Goal: Information Seeking & Learning: Understand process/instructions

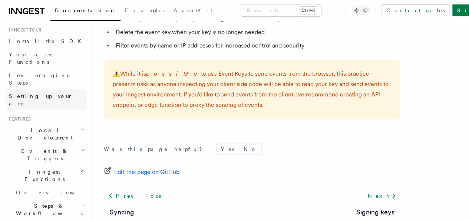
scroll to position [85, 0]
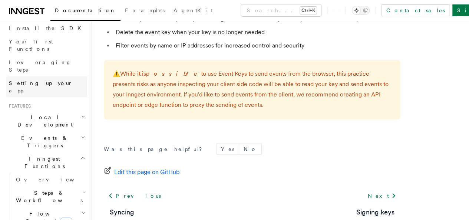
click at [38, 80] on span "Setting up your app" at bounding box center [41, 86] width 64 height 13
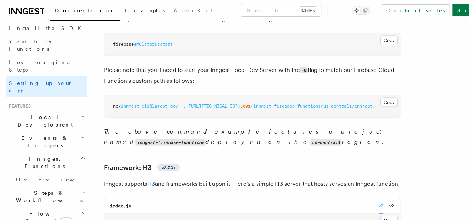
scroll to position [3580, 0]
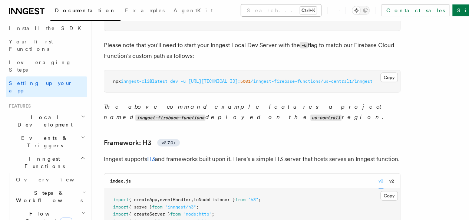
click at [246, 12] on button "Search... Ctrl+K" at bounding box center [281, 10] width 80 height 12
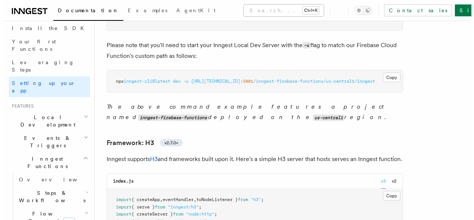
scroll to position [3558, 0]
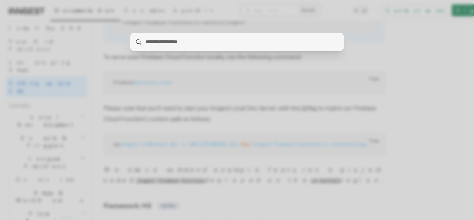
type input "**********"
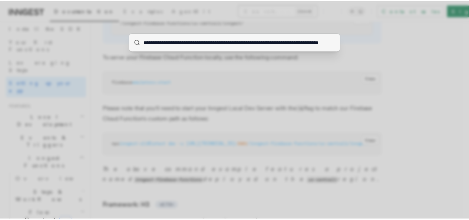
scroll to position [0, 25]
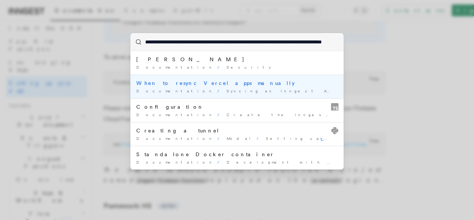
click at [243, 84] on div "When to resync Vercel apps manually" at bounding box center [237, 82] width 202 height 7
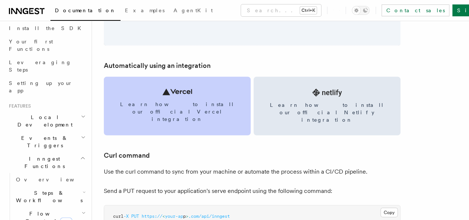
scroll to position [1005, 0]
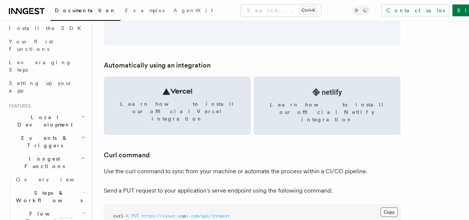
click at [380, 207] on button "Copy Copied" at bounding box center [388, 212] width 17 height 10
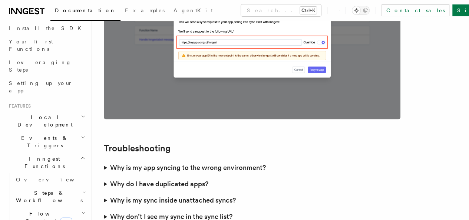
scroll to position [2106, 0]
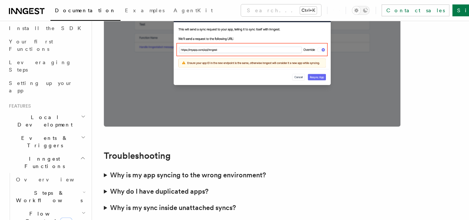
click at [104, 183] on summary "Why do I have duplicated apps?" at bounding box center [252, 191] width 296 height 16
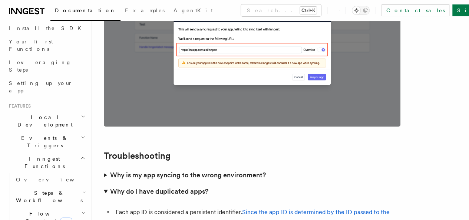
click at [107, 183] on summary "Why do I have duplicated apps?" at bounding box center [252, 191] width 296 height 16
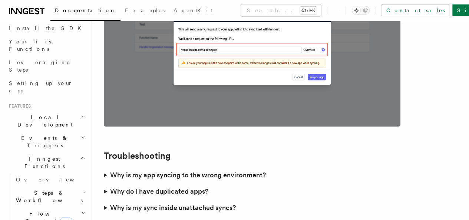
click at [106, 199] on summary "Why is my sync inside unattached syncs?" at bounding box center [252, 207] width 296 height 16
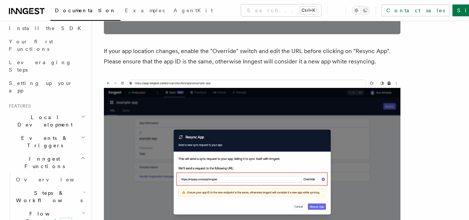
scroll to position [1971, 0]
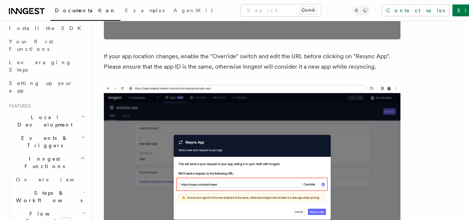
click at [252, 103] on img at bounding box center [252, 172] width 296 height 177
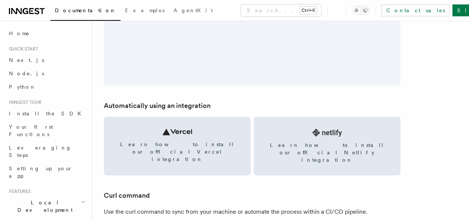
scroll to position [963, 0]
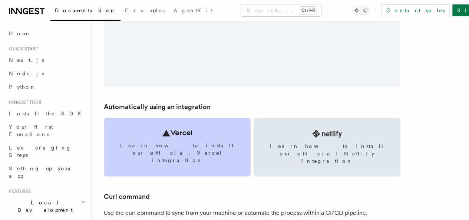
click at [173, 118] on link "Learn how to install our official Vercel integration" at bounding box center [177, 147] width 147 height 59
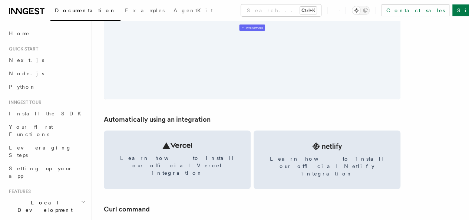
scroll to position [952, 0]
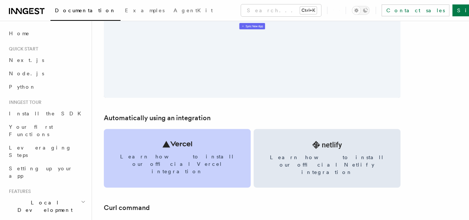
click at [165, 153] on span "Learn how to install our official Vercel integration" at bounding box center [177, 164] width 129 height 22
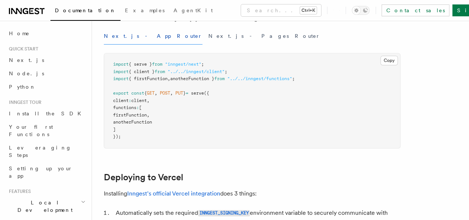
scroll to position [203, 0]
click at [208, 44] on button "Next.js - Pages Router" at bounding box center [264, 35] width 112 height 17
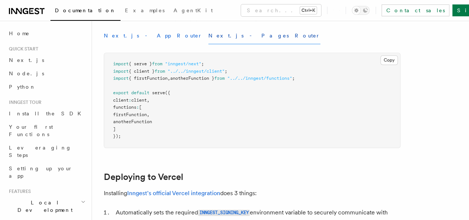
click at [141, 44] on button "Next.js - App Router" at bounding box center [153, 35] width 99 height 17
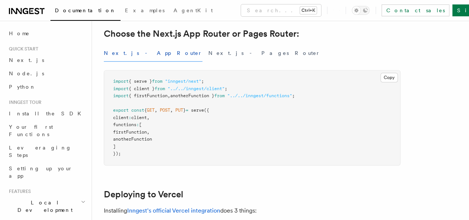
scroll to position [185, 0]
click at [208, 62] on button "Next.js - Pages Router" at bounding box center [264, 53] width 112 height 17
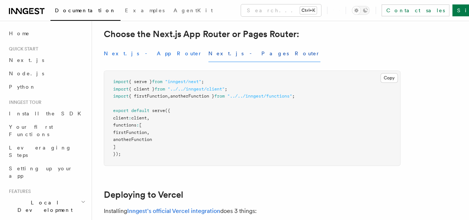
click at [137, 62] on button "Next.js - App Router" at bounding box center [153, 53] width 99 height 17
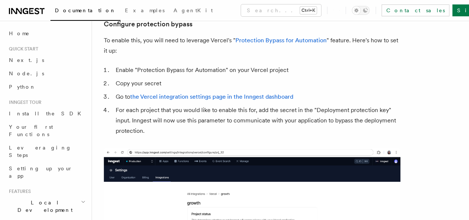
scroll to position [721, 0]
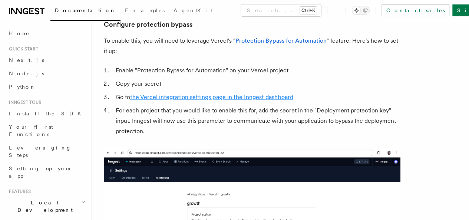
click at [216, 100] on link "the Vercel integration settings page in the Inngest dashboard" at bounding box center [211, 96] width 163 height 7
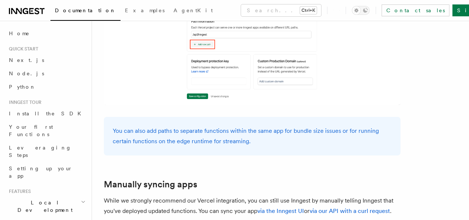
scroll to position [1202, 0]
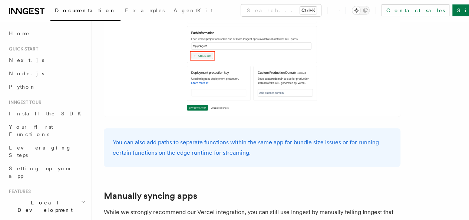
click at [44, 56] on link "Next.js" at bounding box center [46, 59] width 81 height 13
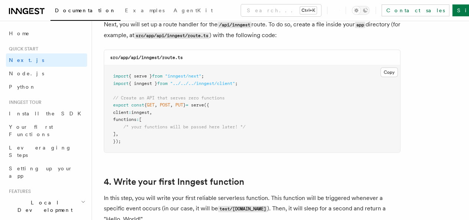
scroll to position [1053, 0]
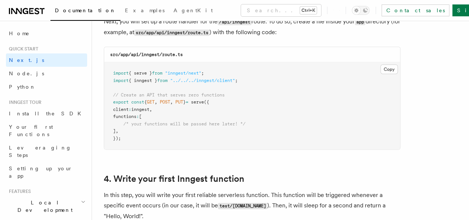
click at [124, 52] on code "src/app/api/inngest/route.ts" at bounding box center [146, 54] width 73 height 5
click at [132, 52] on code "src/app/api/inngest/route.ts" at bounding box center [146, 54] width 73 height 5
click at [154, 52] on code "src/app/api/inngest/route.ts" at bounding box center [146, 54] width 73 height 5
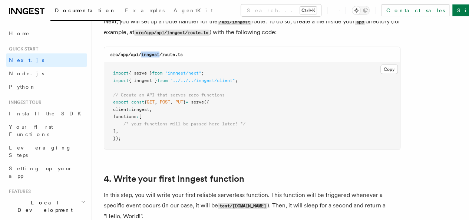
click at [154, 52] on code "src/app/api/inngest/route.ts" at bounding box center [146, 54] width 73 height 5
click at [166, 52] on code "src/app/api/inngest/route.ts" at bounding box center [146, 54] width 73 height 5
click at [283, 86] on pre "import { serve } from "inngest/next" ; import { inngest } from "../../../innges…" at bounding box center [252, 105] width 296 height 87
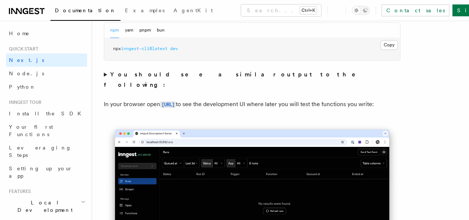
scroll to position [563, 0]
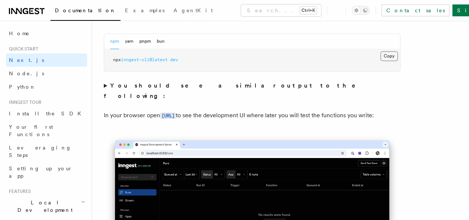
click at [380, 61] on button "Copy Copied" at bounding box center [388, 56] width 17 height 10
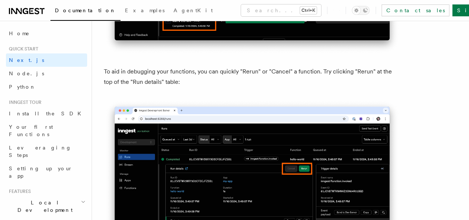
scroll to position [3211, 0]
